Goal: Task Accomplishment & Management: Use online tool/utility

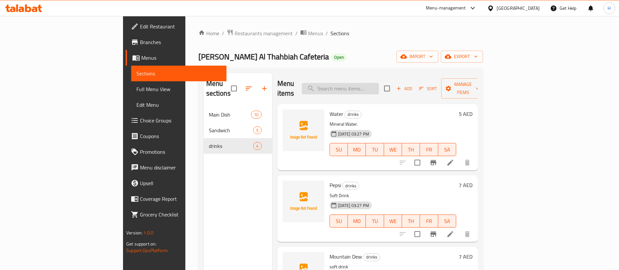
click at [369, 83] on input "search" at bounding box center [340, 88] width 77 height 11
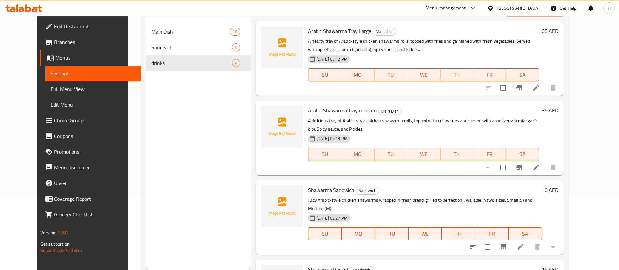
scroll to position [88, 0]
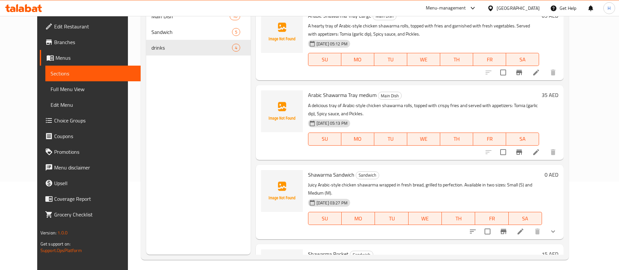
type input "shawarma"
click at [561, 224] on button "show more" at bounding box center [553, 232] width 16 height 16
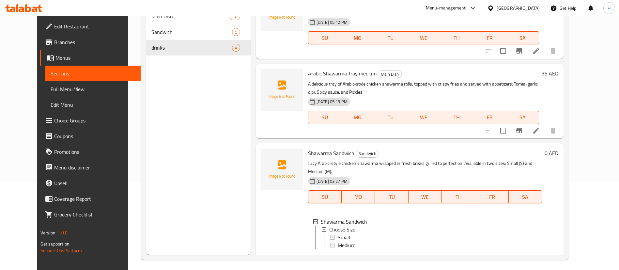
scroll to position [27, 0]
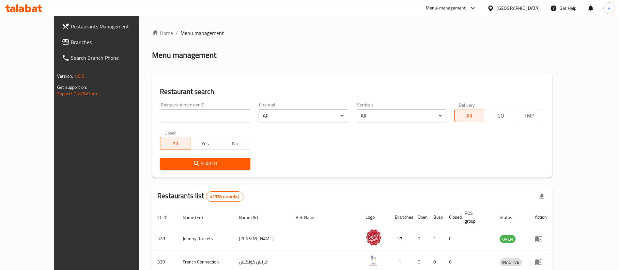
click at [320, 29] on ol "Home / Menu management" at bounding box center [352, 33] width 400 height 8
